Goal: Check status: Check status

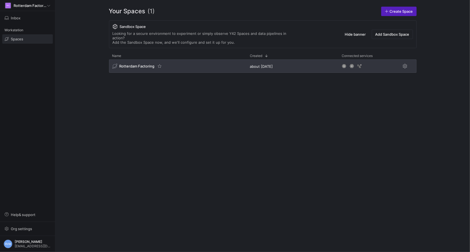
click at [155, 65] on div "Rotterdam Factoring" at bounding box center [178, 66] width 138 height 13
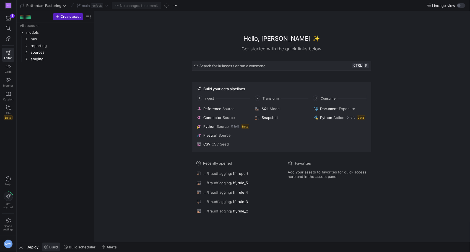
click at [56, 247] on span "Build" at bounding box center [53, 247] width 9 height 4
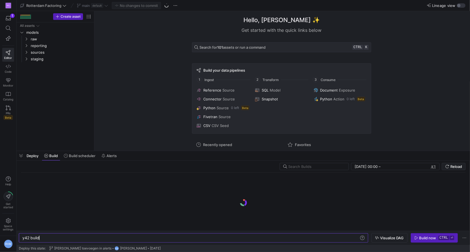
scroll to position [0, 17]
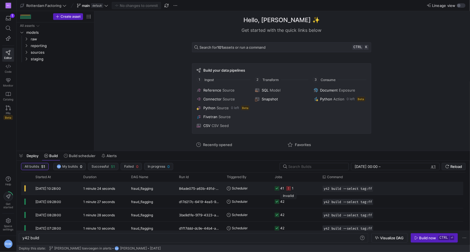
click at [290, 189] on icon at bounding box center [288, 188] width 4 height 4
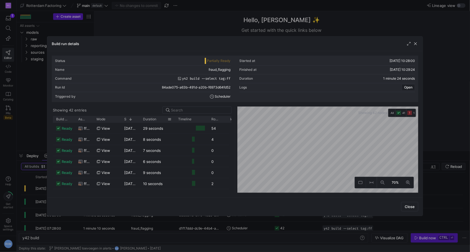
drag, startPoint x: 157, startPoint y: 120, endPoint x: 174, endPoint y: 121, distance: 16.9
click at [174, 121] on div at bounding box center [175, 119] width 2 height 7
drag, startPoint x: 159, startPoint y: 116, endPoint x: 159, endPoint y: 118, distance: 2.8
click at [159, 118] on div "Duration" at bounding box center [157, 119] width 29 height 7
click at [159, 119] on div "Duration" at bounding box center [155, 119] width 25 height 4
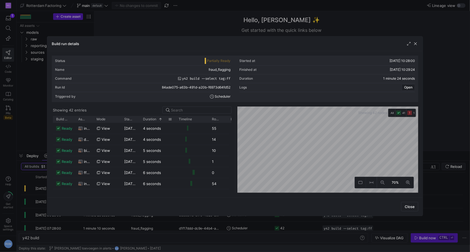
click at [159, 119] on span at bounding box center [161, 119] width 4 height 4
click at [413, 115] on mat-button-toggle "1" at bounding box center [411, 113] width 9 height 8
click at [412, 113] on icon "button" at bounding box center [410, 113] width 4 height 4
click at [421, 126] on span "Invalid" at bounding box center [422, 126] width 10 height 4
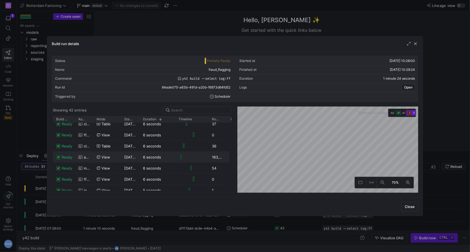
click at [178, 96] on div "Triggered by Scheduler" at bounding box center [143, 96] width 176 height 9
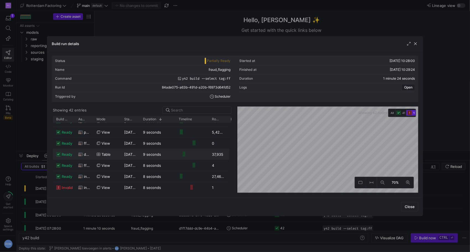
scroll to position [174, 0]
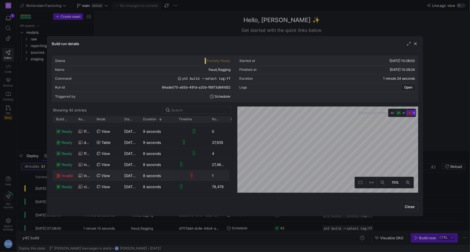
click at [190, 174] on div at bounding box center [191, 175] width 3 height 5
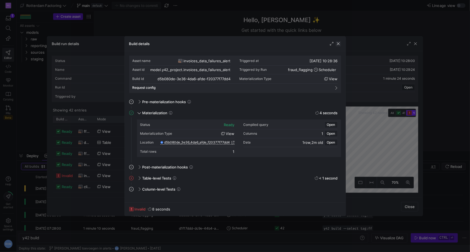
click at [338, 43] on span "button" at bounding box center [339, 44] width 6 height 6
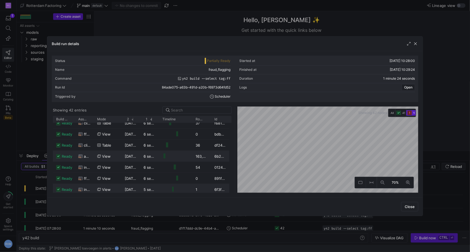
scroll to position [0, 0]
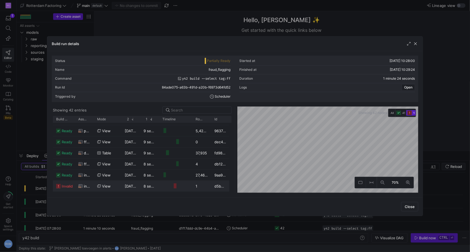
click at [196, 185] on div "1" at bounding box center [201, 186] width 19 height 11
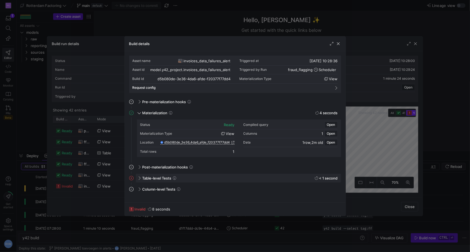
click at [168, 176] on span "Table-level Tests" at bounding box center [157, 178] width 29 height 4
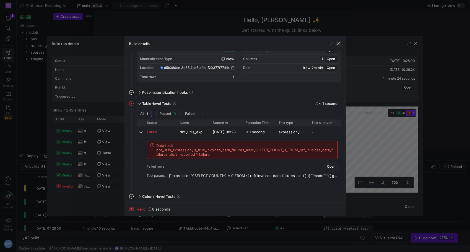
click at [337, 43] on span "button" at bounding box center [339, 44] width 6 height 6
